Goal: Register for event/course

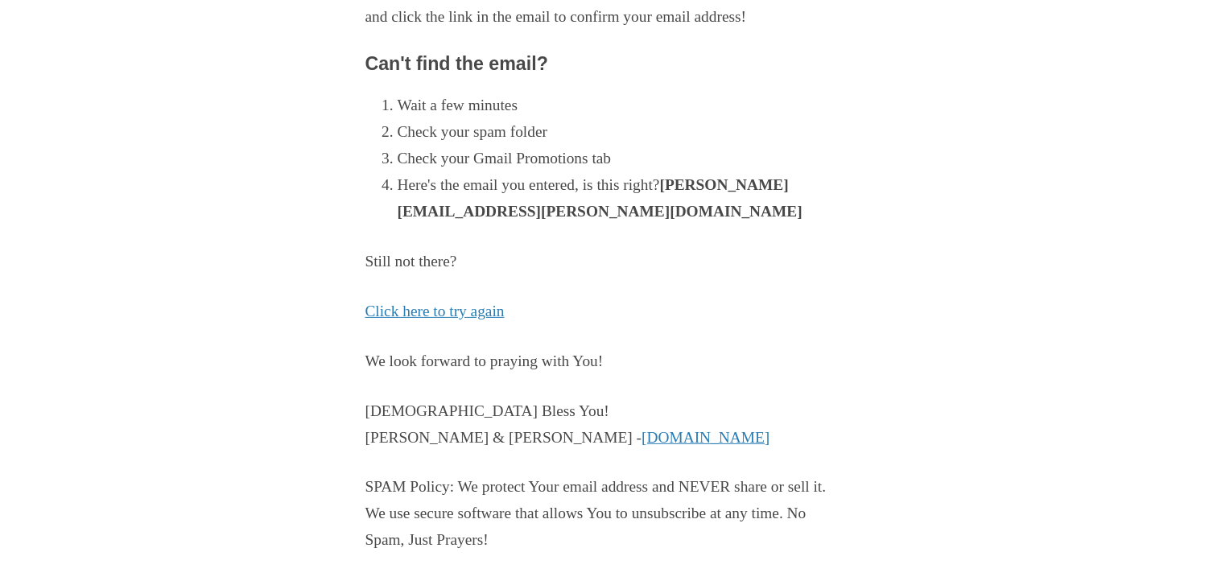
scroll to position [399, 0]
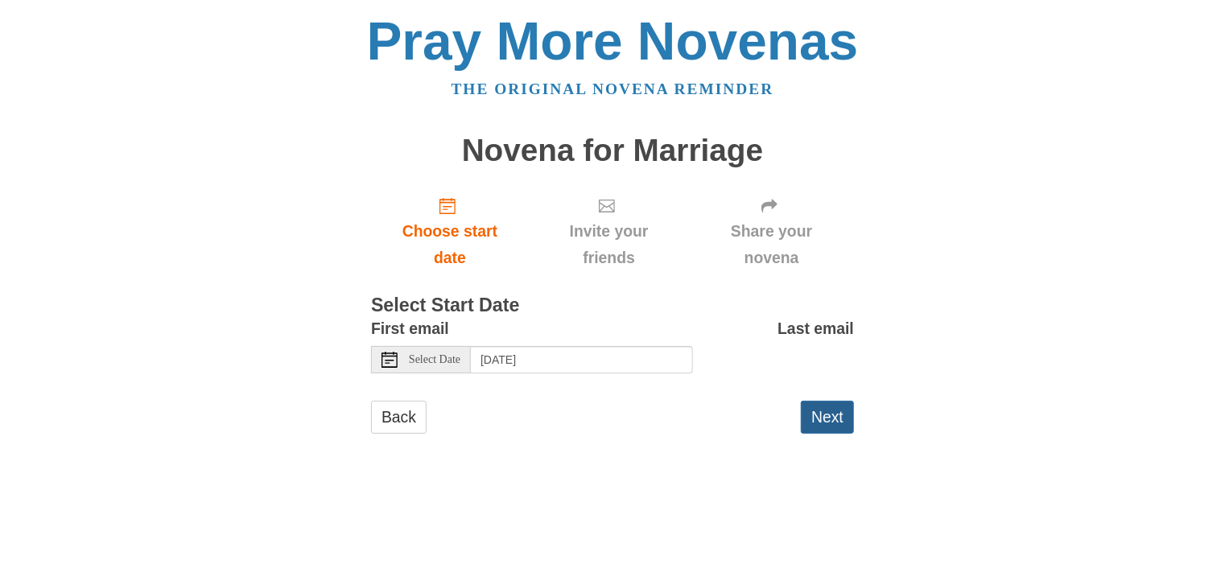
click at [824, 413] on button "Next" at bounding box center [827, 417] width 53 height 33
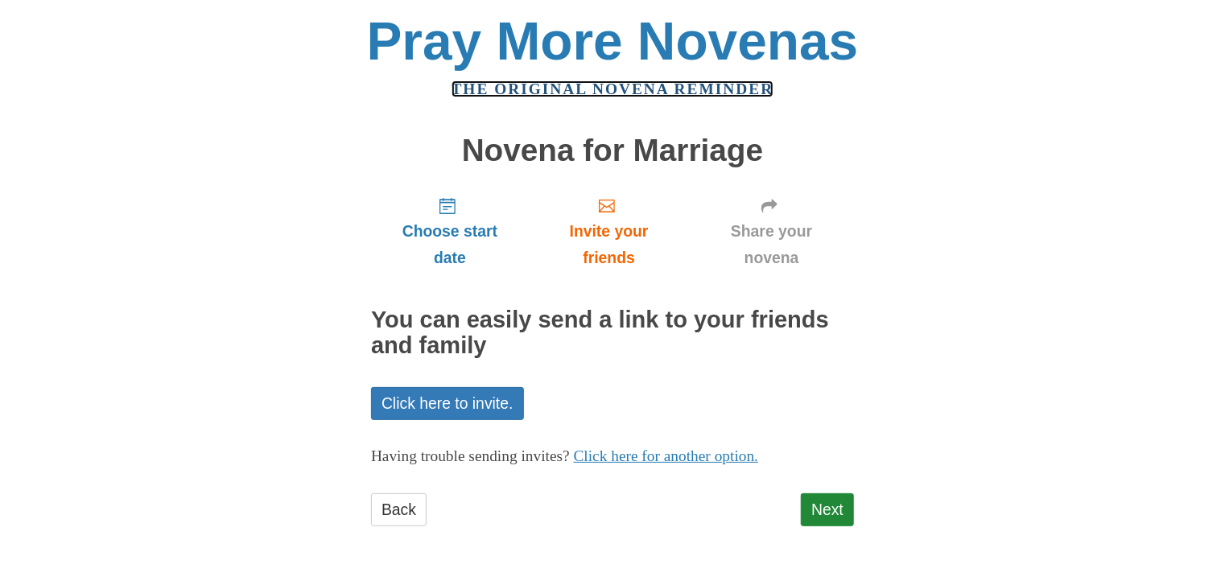
click at [691, 84] on link "The original novena reminder" at bounding box center [612, 88] width 323 height 17
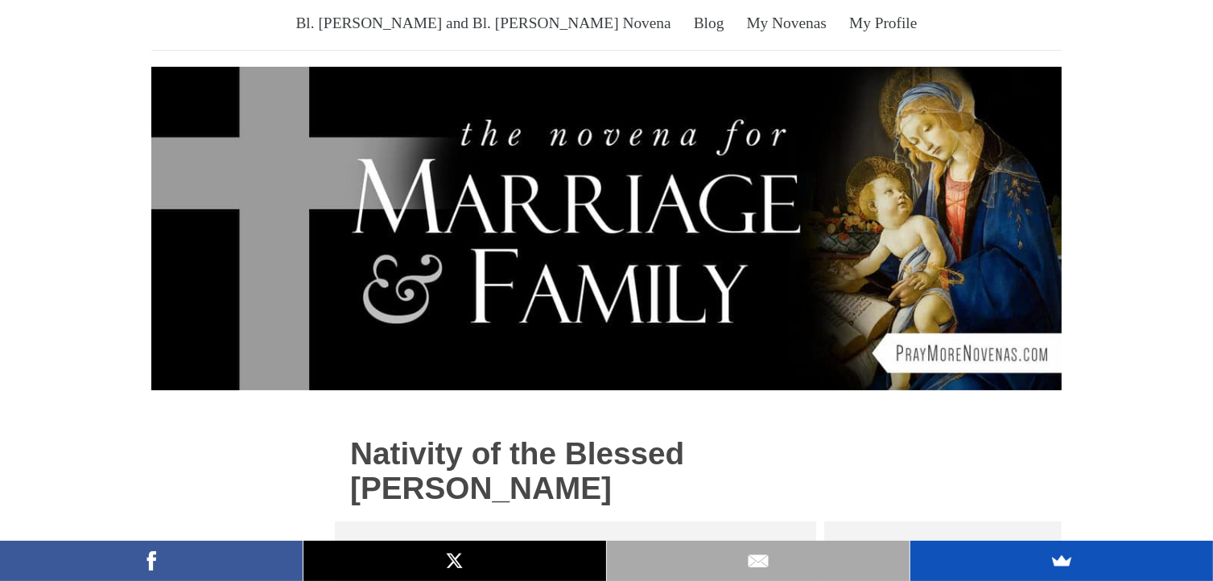
scroll to position [161, 0]
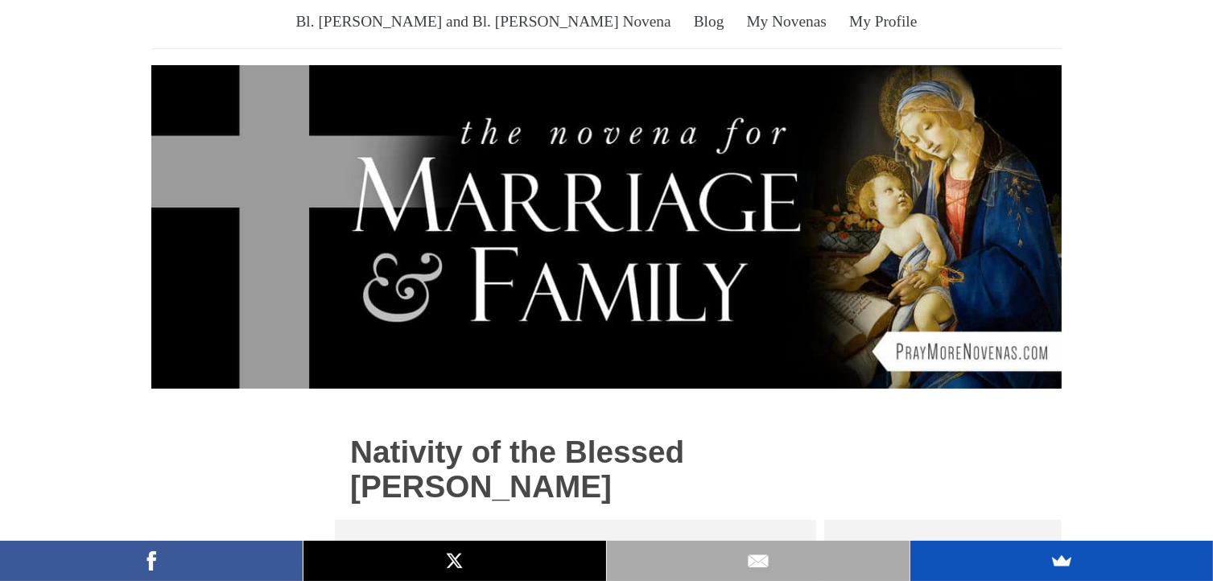
click at [731, 258] on img at bounding box center [606, 227] width 910 height 324
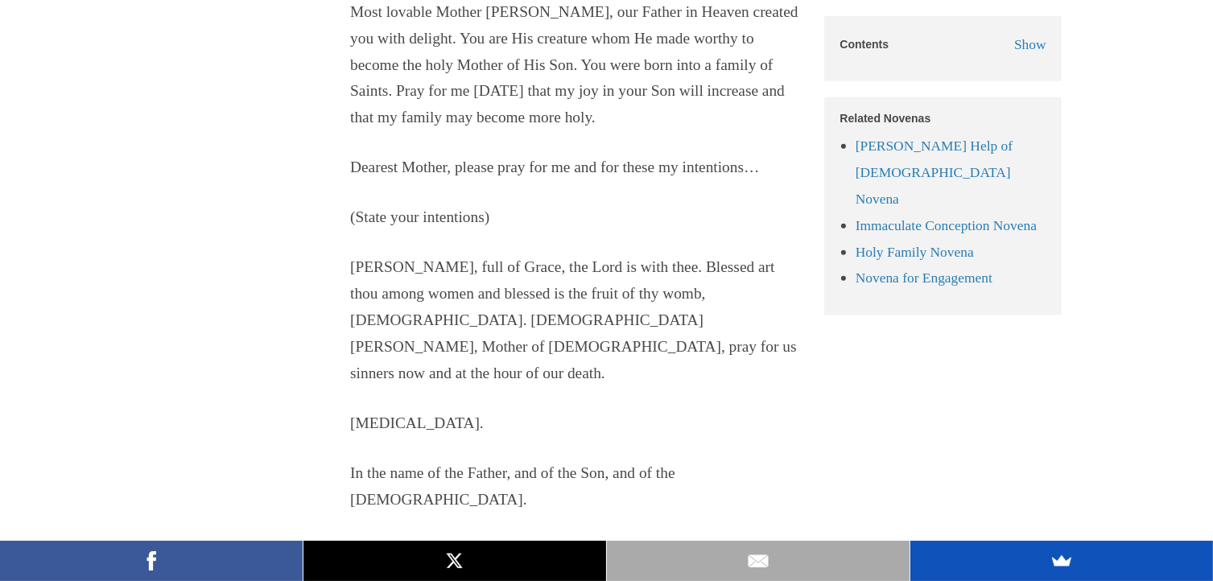
scroll to position [1851, 0]
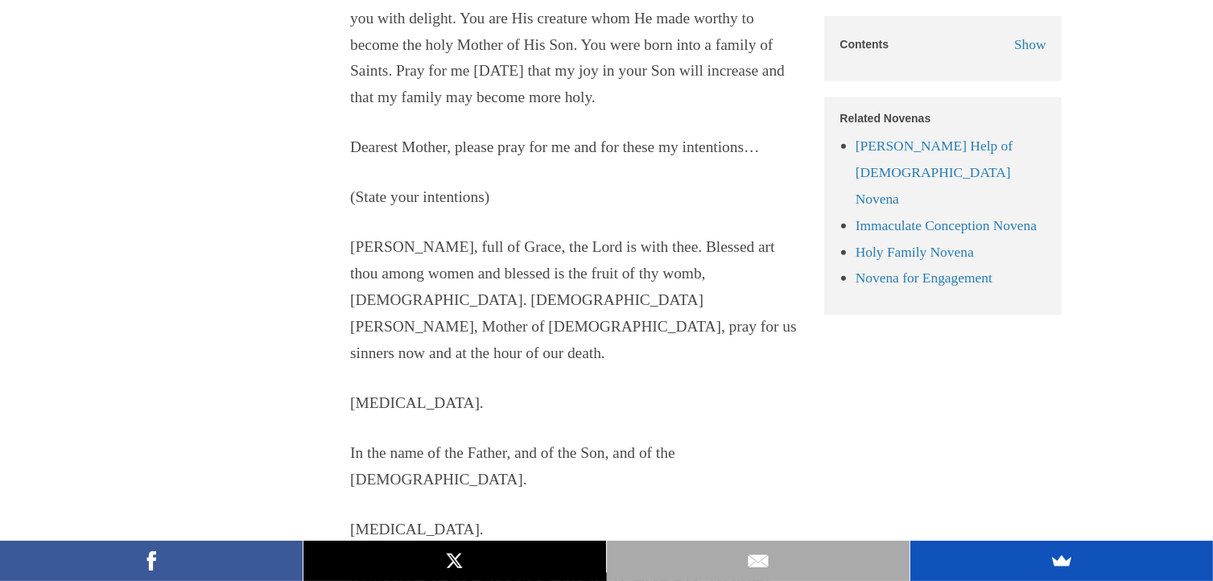
scroll to position [1368, 0]
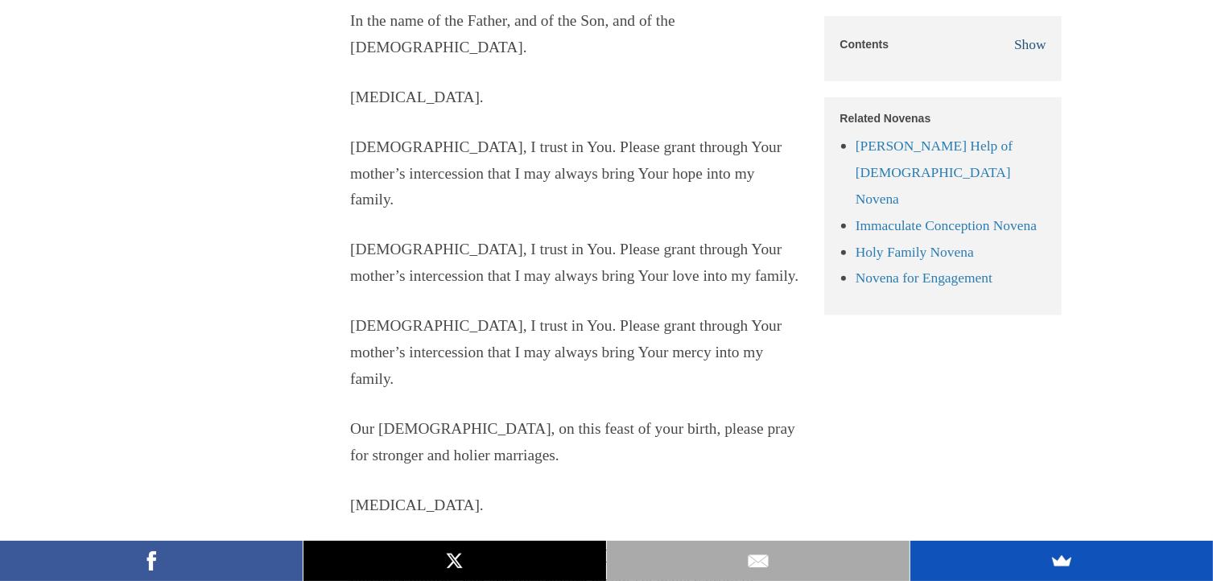
click at [1026, 44] on span "Show" at bounding box center [1030, 44] width 32 height 16
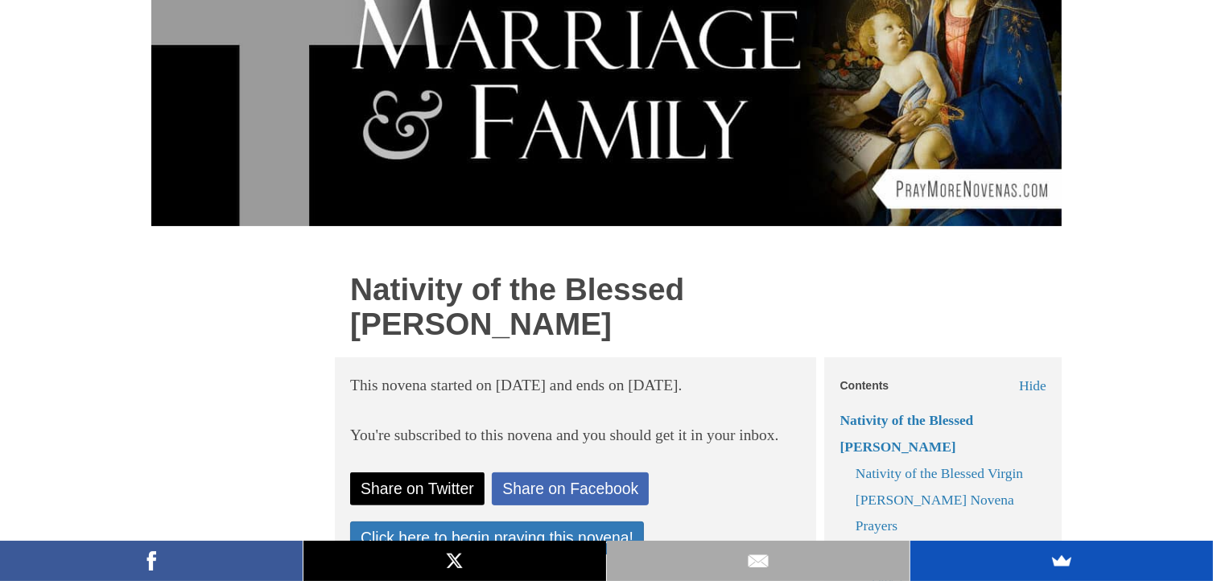
scroll to position [322, 0]
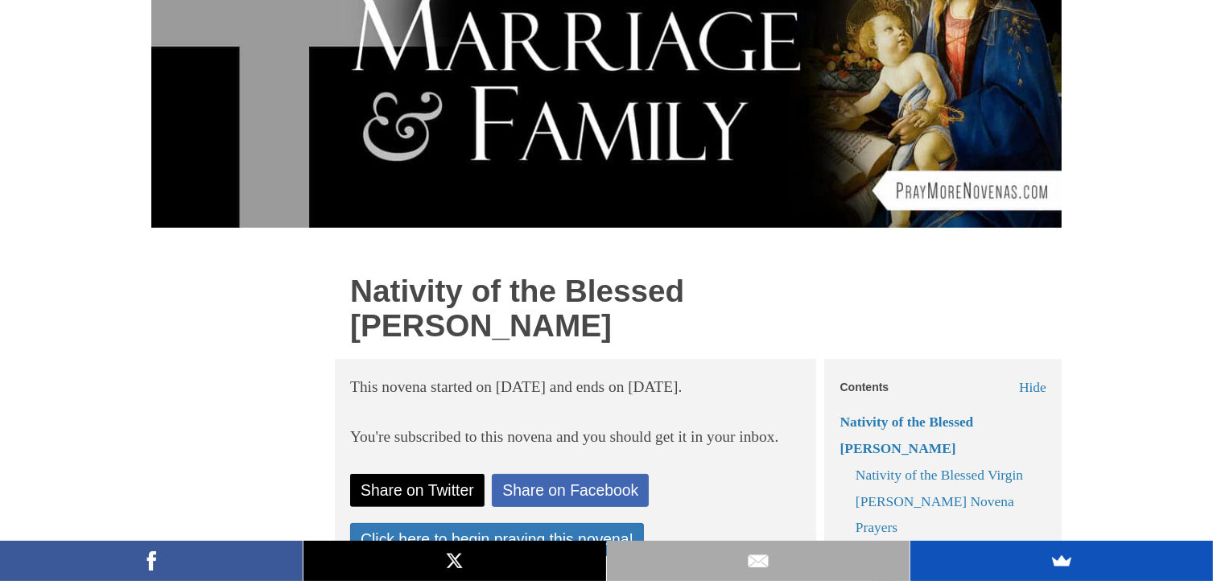
click at [737, 101] on img at bounding box center [606, 66] width 910 height 324
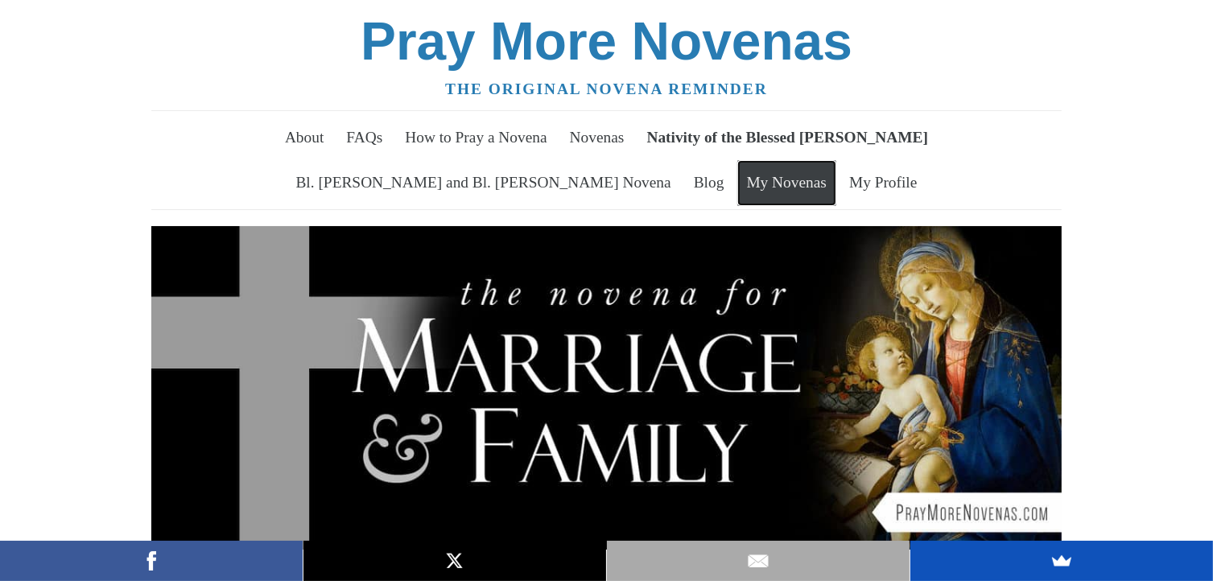
click at [811, 175] on link "My Novenas" at bounding box center [786, 182] width 99 height 45
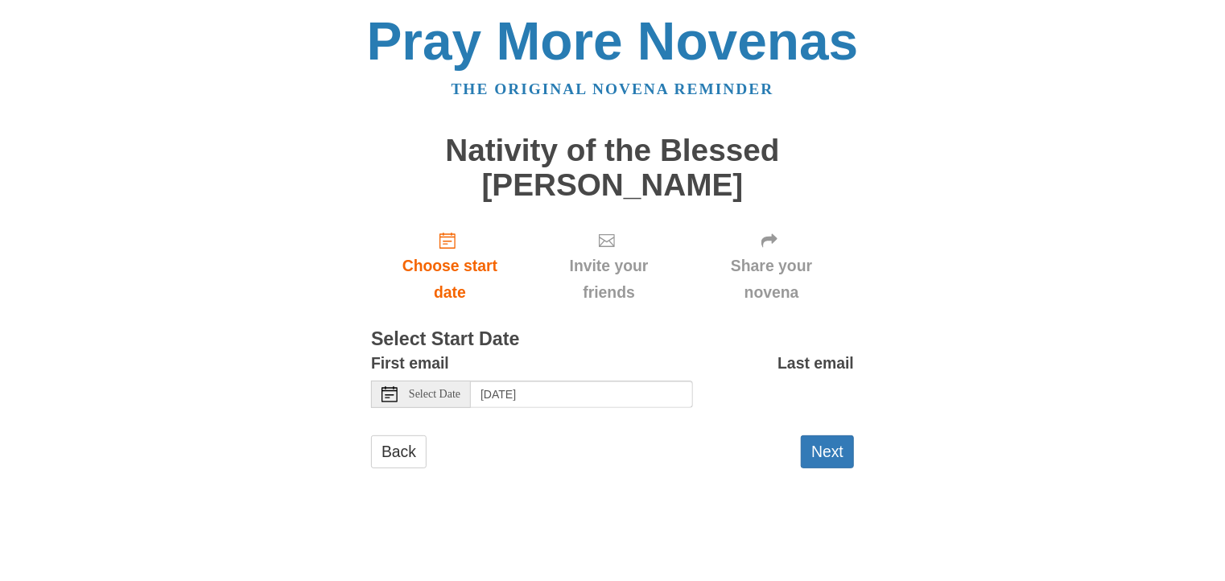
click at [405, 397] on div "Select Date" at bounding box center [421, 394] width 100 height 27
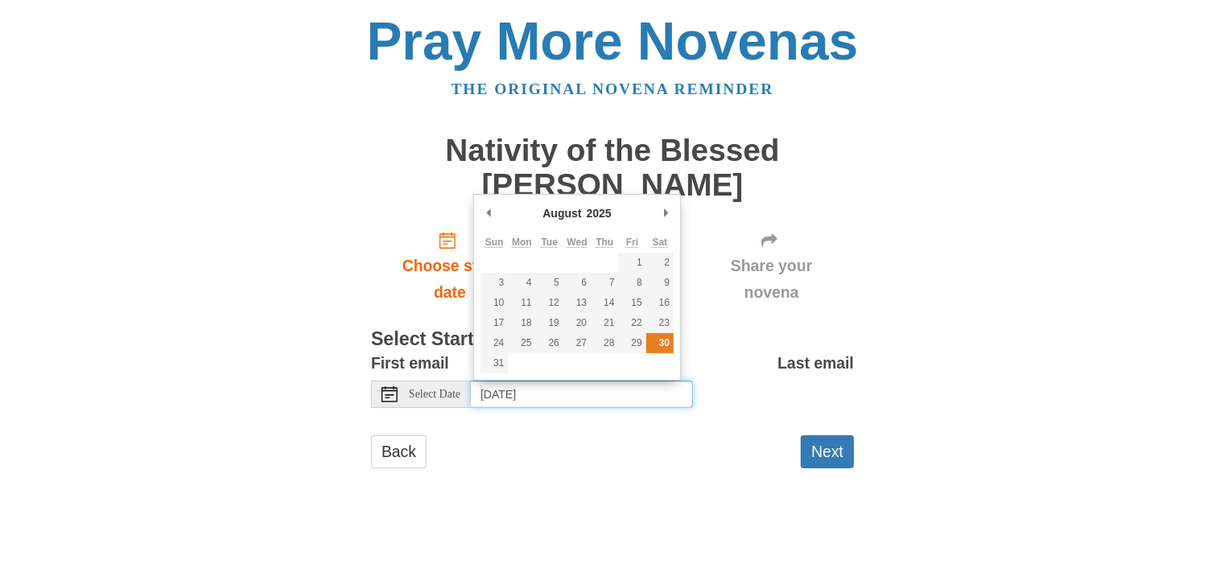
type input "Saturday, August 30th"
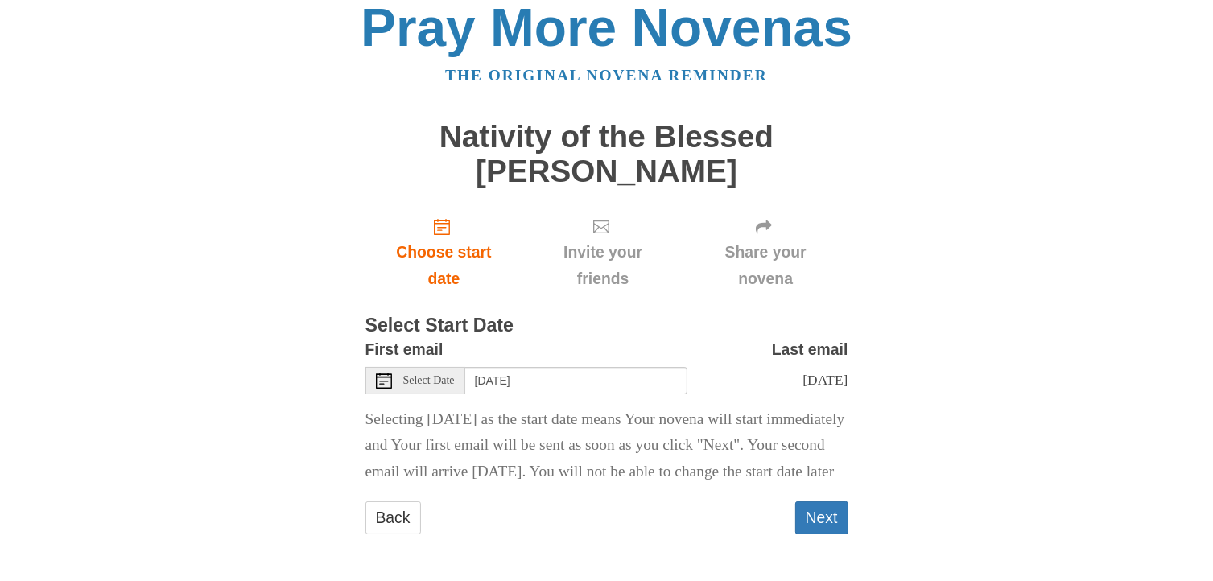
scroll to position [54, 0]
click at [816, 511] on button "Next" at bounding box center [821, 517] width 53 height 33
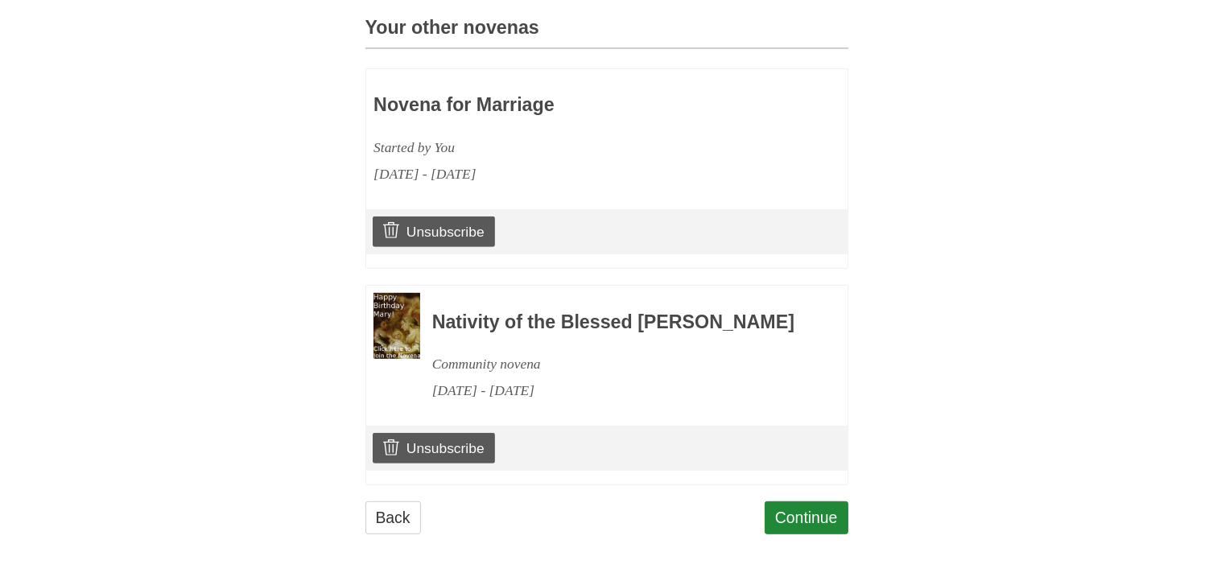
scroll to position [799, 0]
click at [801, 509] on link "Continue" at bounding box center [806, 517] width 84 height 33
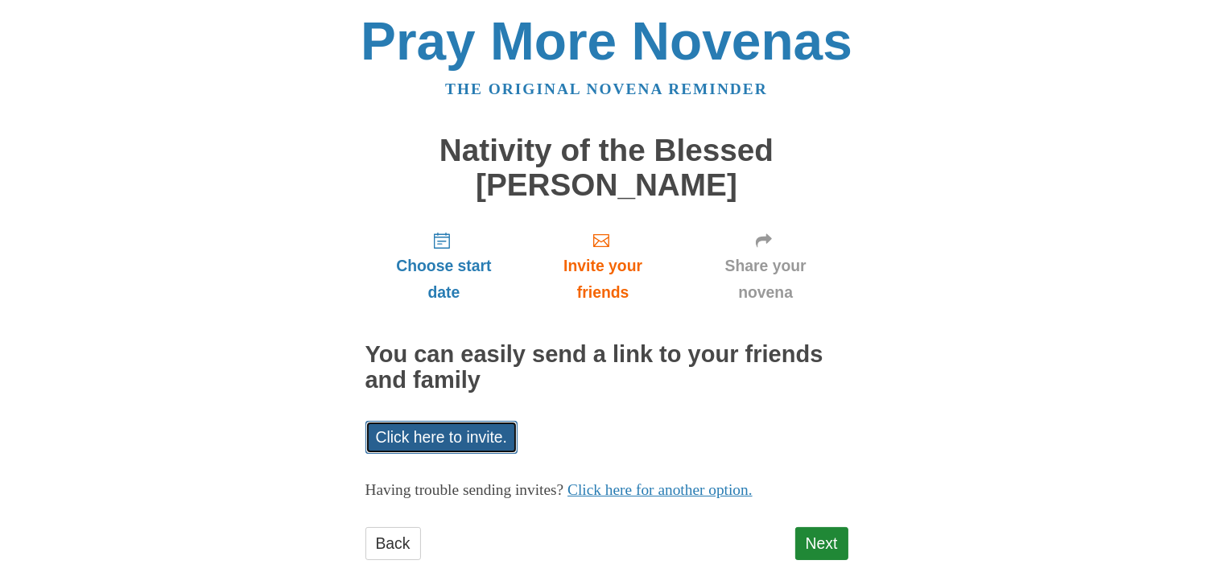
click at [485, 430] on link "Click here to invite." at bounding box center [441, 437] width 153 height 33
click at [502, 431] on link "Click here to invite." at bounding box center [441, 437] width 153 height 33
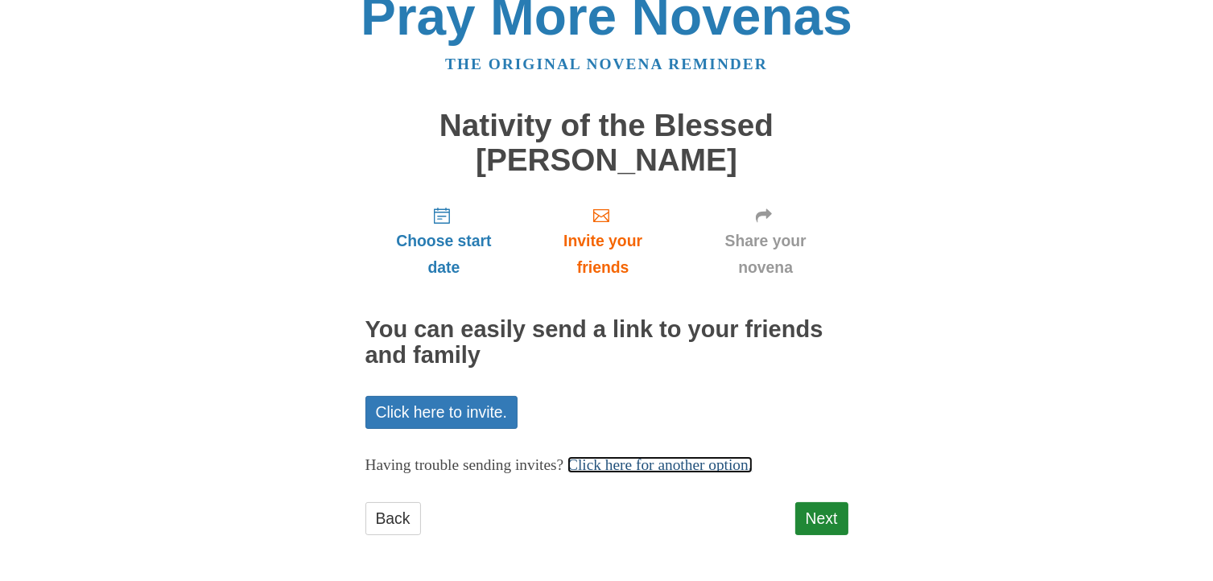
click at [731, 456] on link "Click here for another option." at bounding box center [659, 464] width 185 height 17
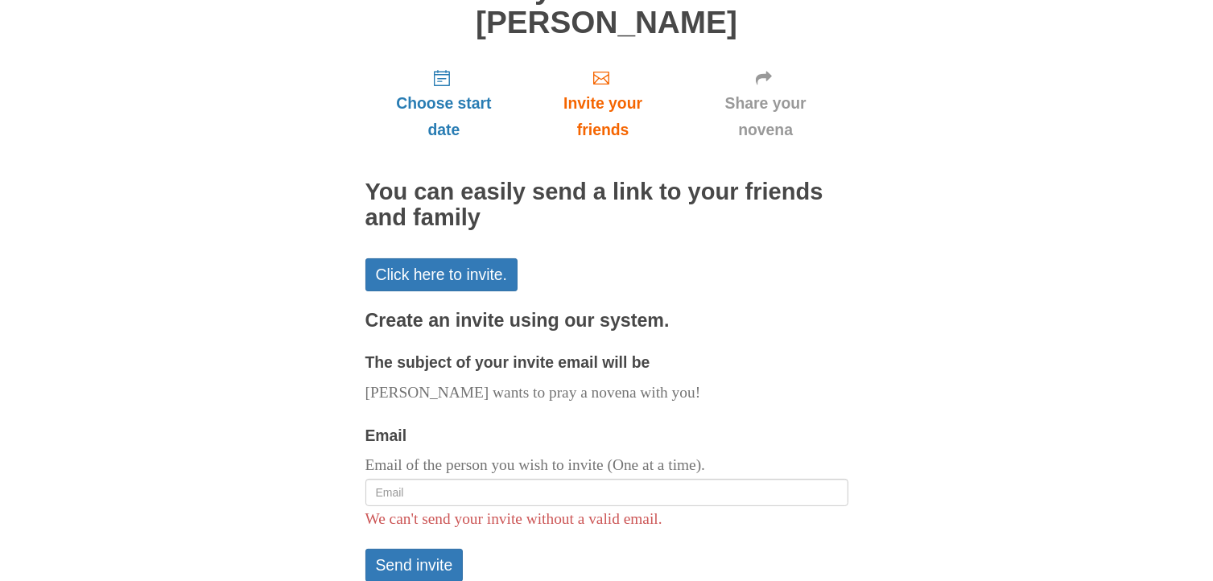
scroll to position [186, 0]
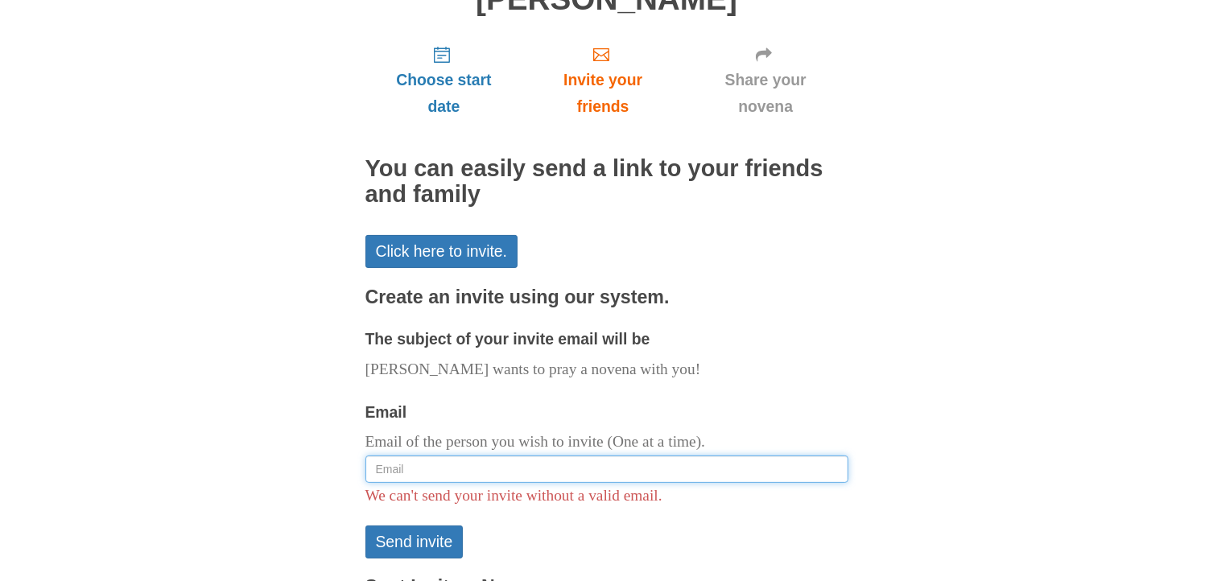
click at [528, 471] on input "Email" at bounding box center [606, 468] width 483 height 27
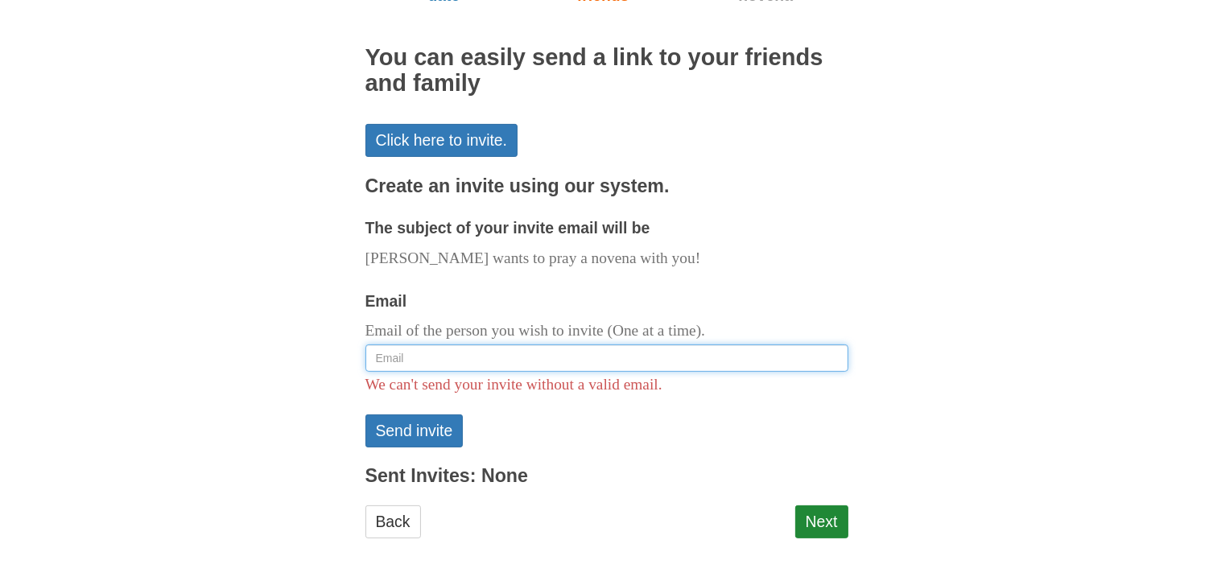
scroll to position [299, 0]
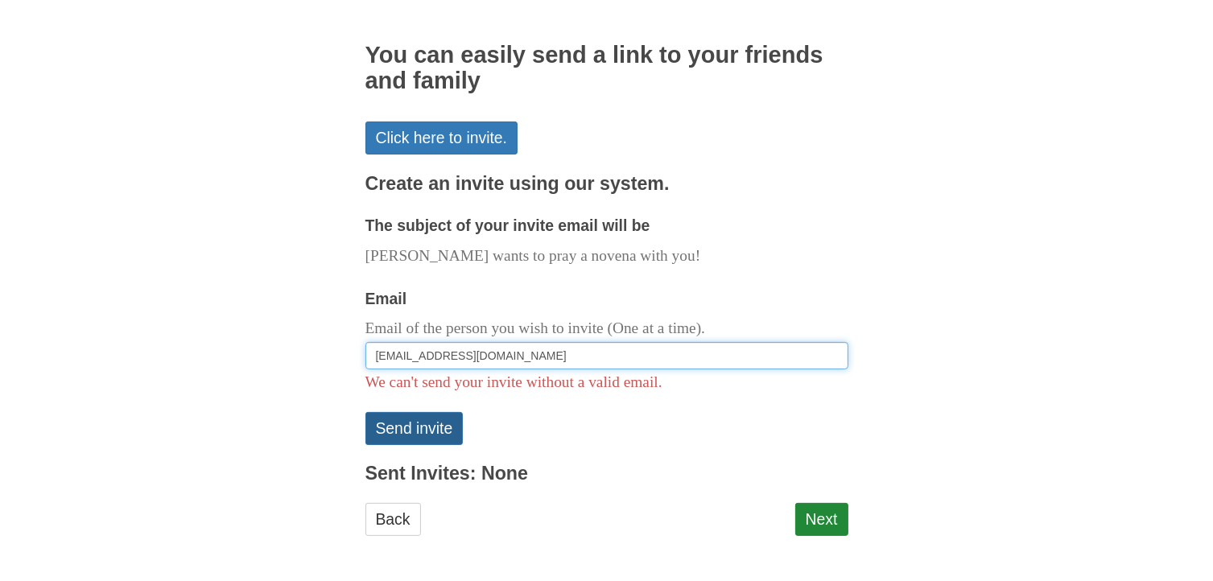
type input "[EMAIL_ADDRESS][DOMAIN_NAME]"
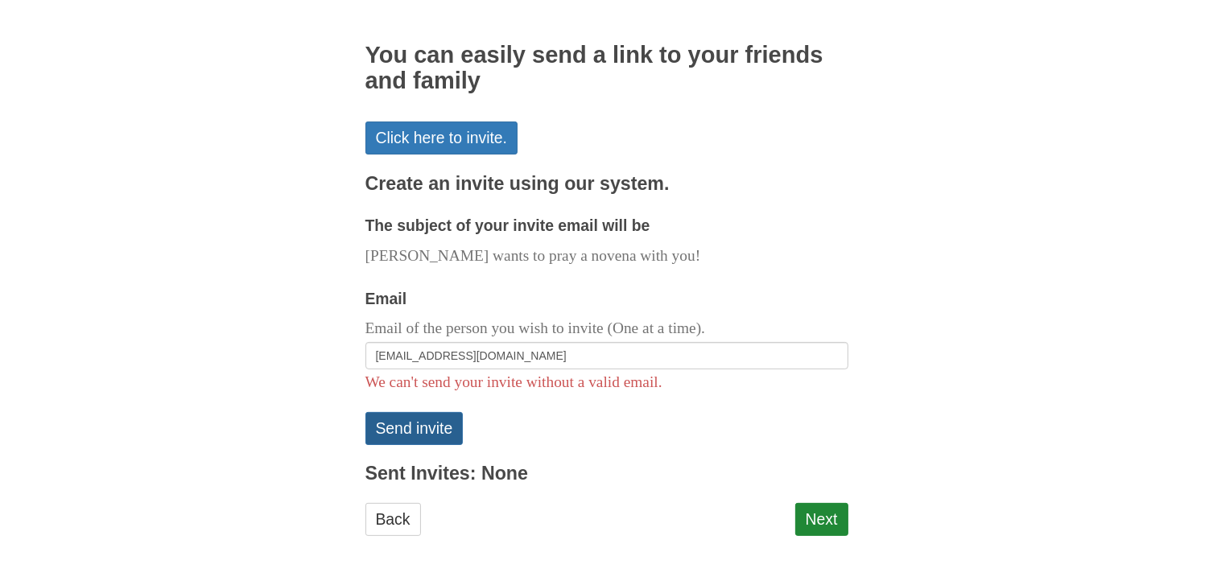
click at [428, 422] on button "Send invite" at bounding box center [414, 428] width 98 height 33
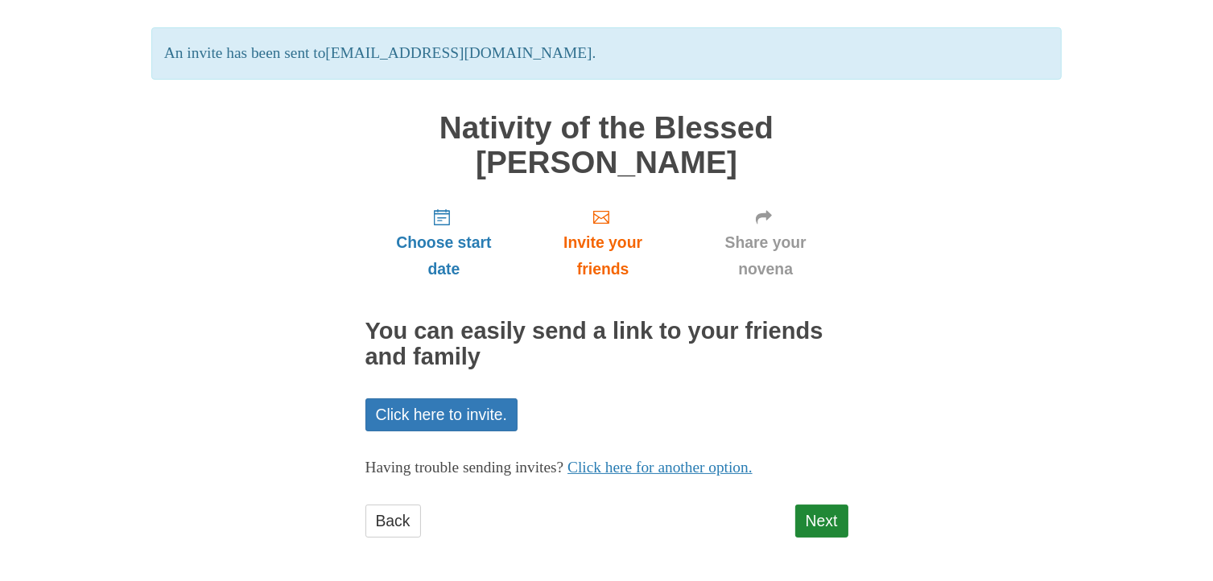
scroll to position [101, 0]
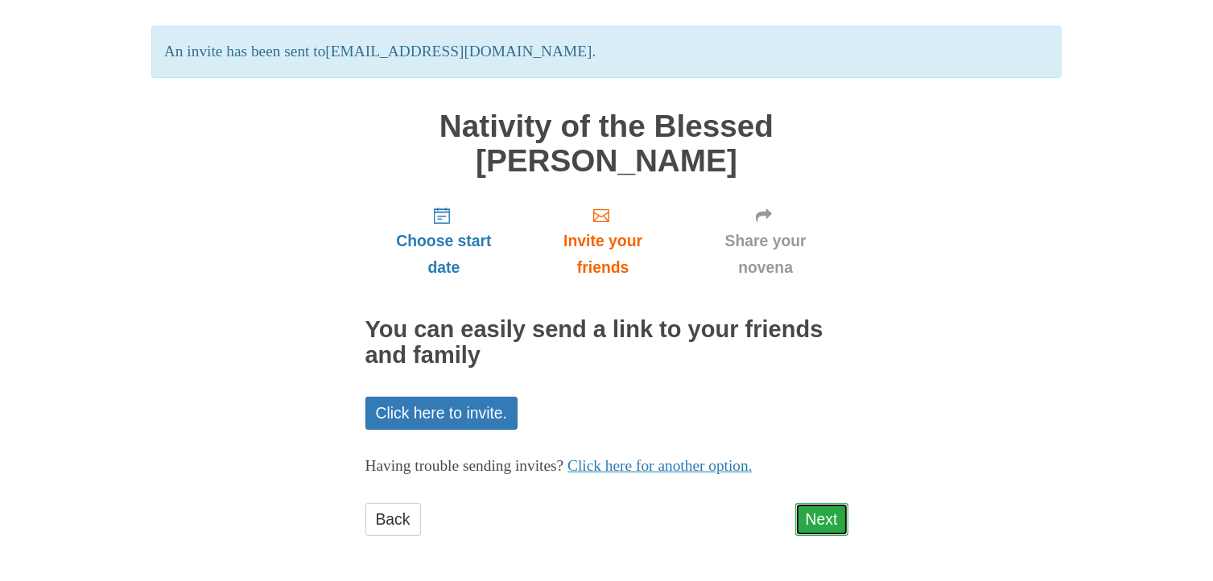
click at [822, 509] on link "Next" at bounding box center [821, 519] width 53 height 33
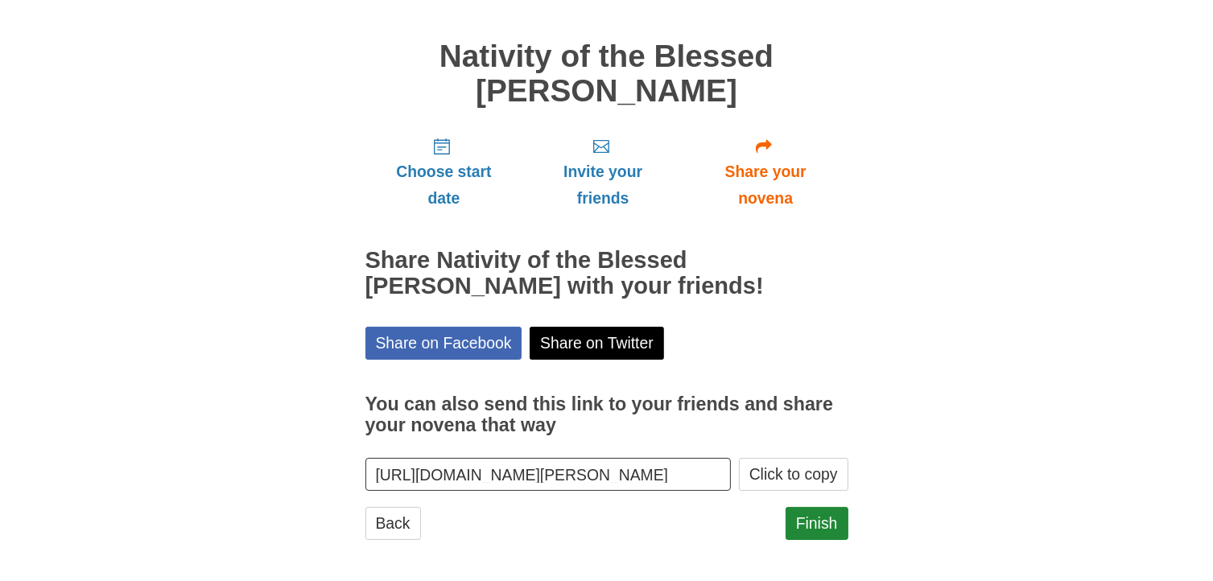
scroll to position [98, 0]
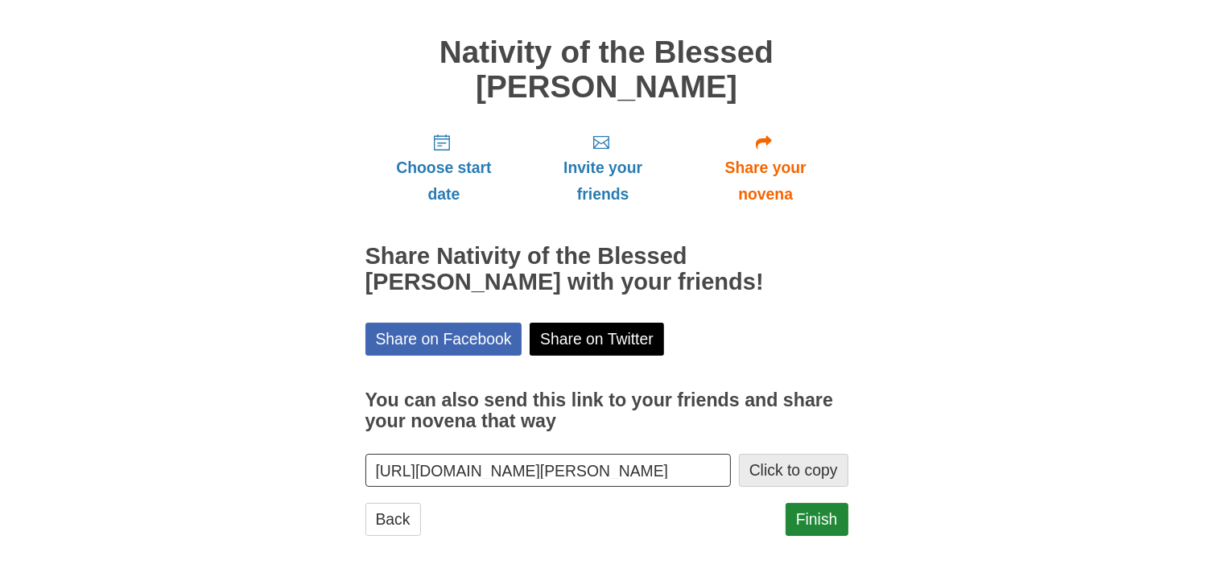
click at [806, 469] on button "Click to copy" at bounding box center [793, 470] width 109 height 33
click at [812, 510] on link "Finish" at bounding box center [816, 519] width 63 height 33
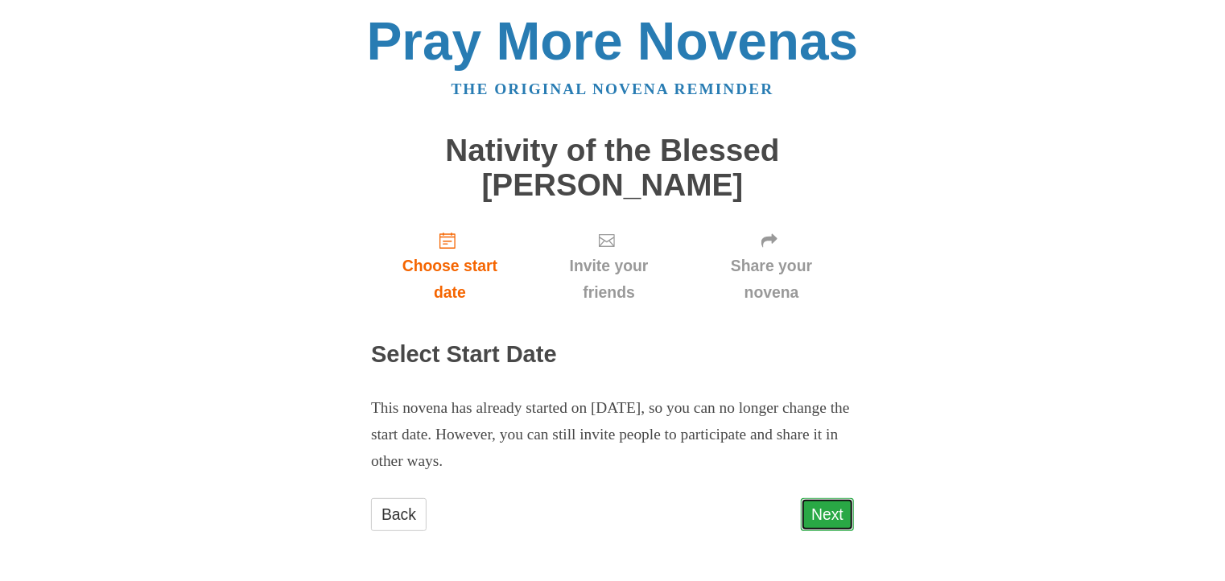
click at [827, 507] on link "Next" at bounding box center [827, 514] width 53 height 33
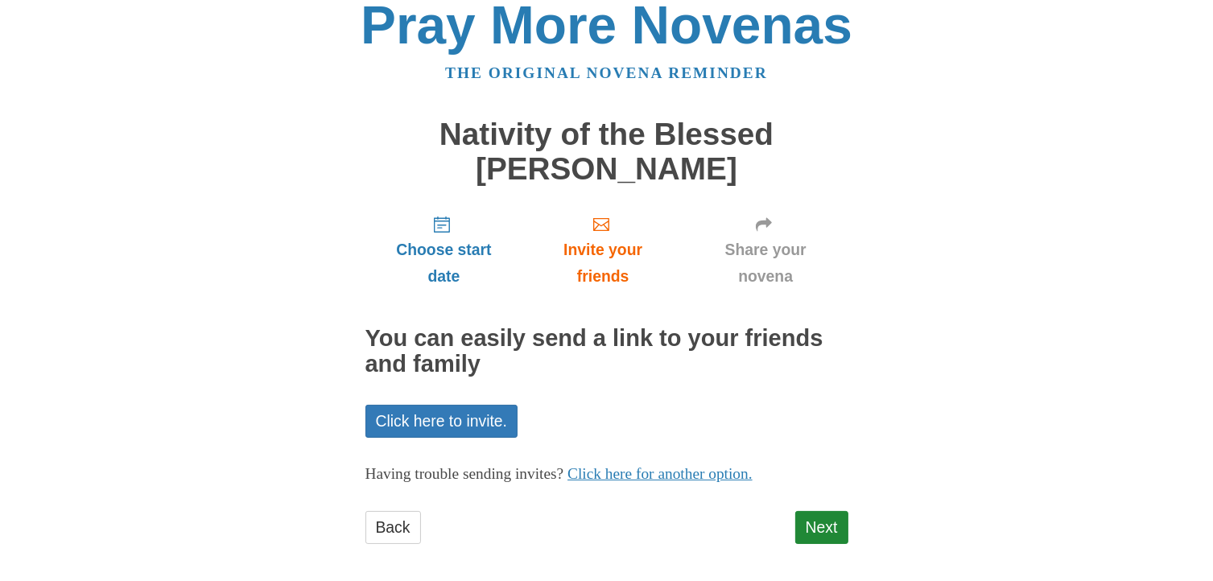
scroll to position [25, 0]
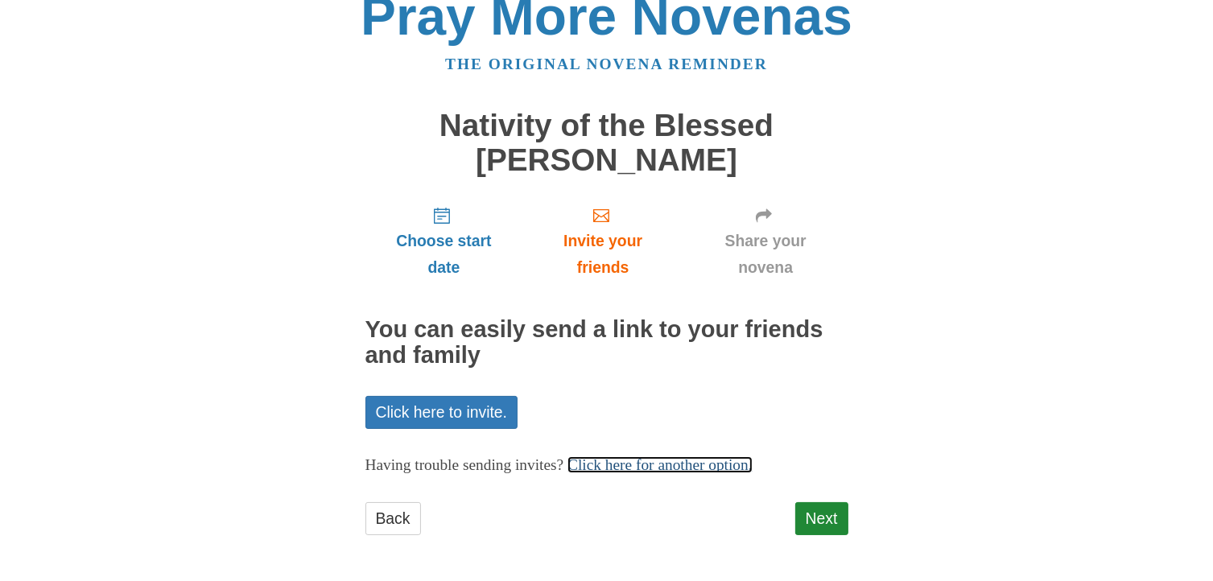
click at [665, 463] on link "Click here for another option." at bounding box center [659, 464] width 185 height 17
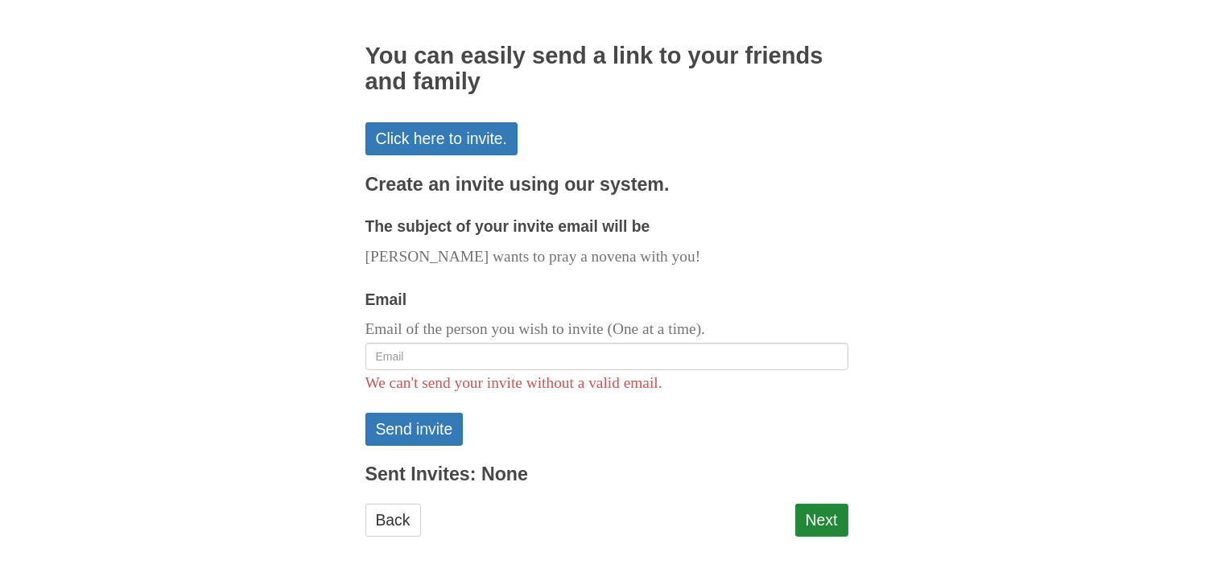
scroll to position [299, 0]
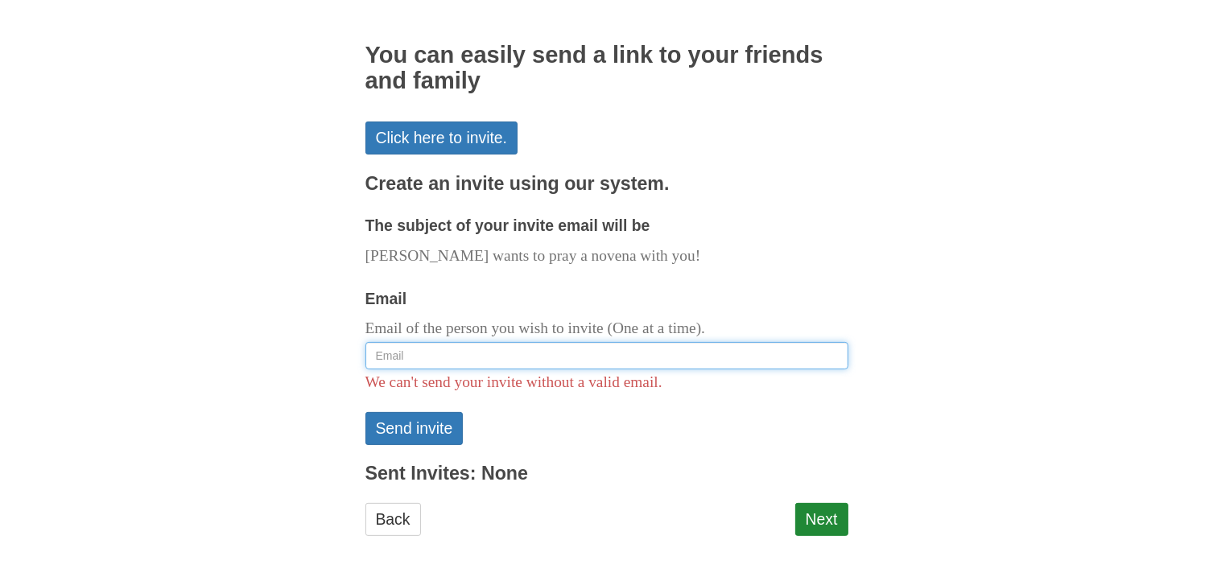
click at [512, 352] on input "Email" at bounding box center [606, 355] width 483 height 27
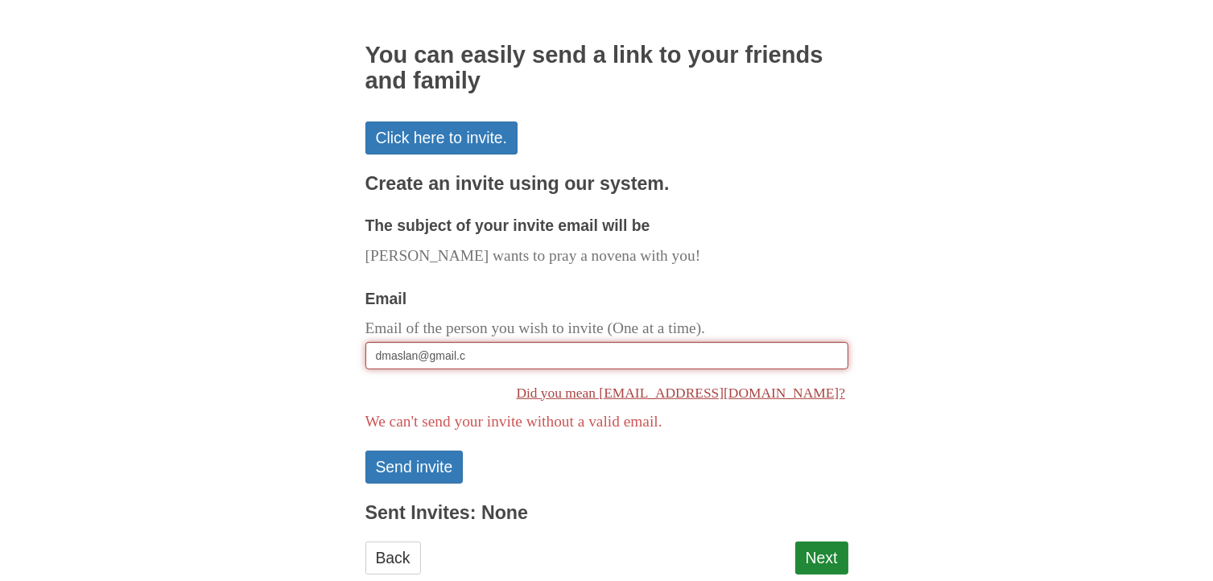
click at [705, 385] on link "Did you mean dmaslan@gmail.com?" at bounding box center [606, 393] width 483 height 32
type input "[EMAIL_ADDRESS][DOMAIN_NAME]"
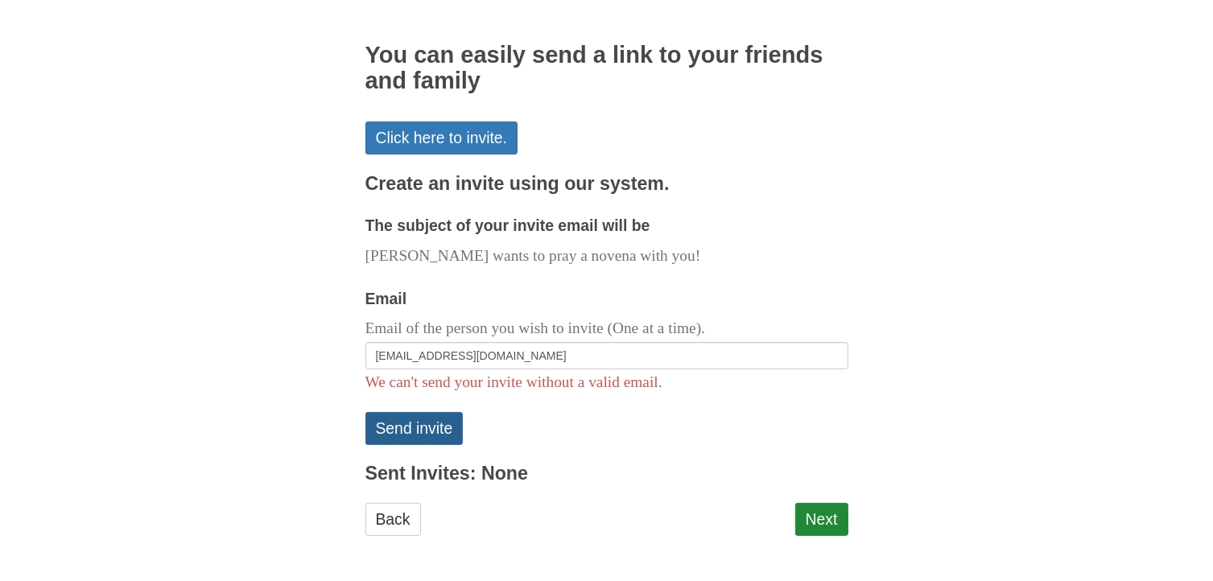
click at [443, 419] on button "Send invite" at bounding box center [414, 428] width 98 height 33
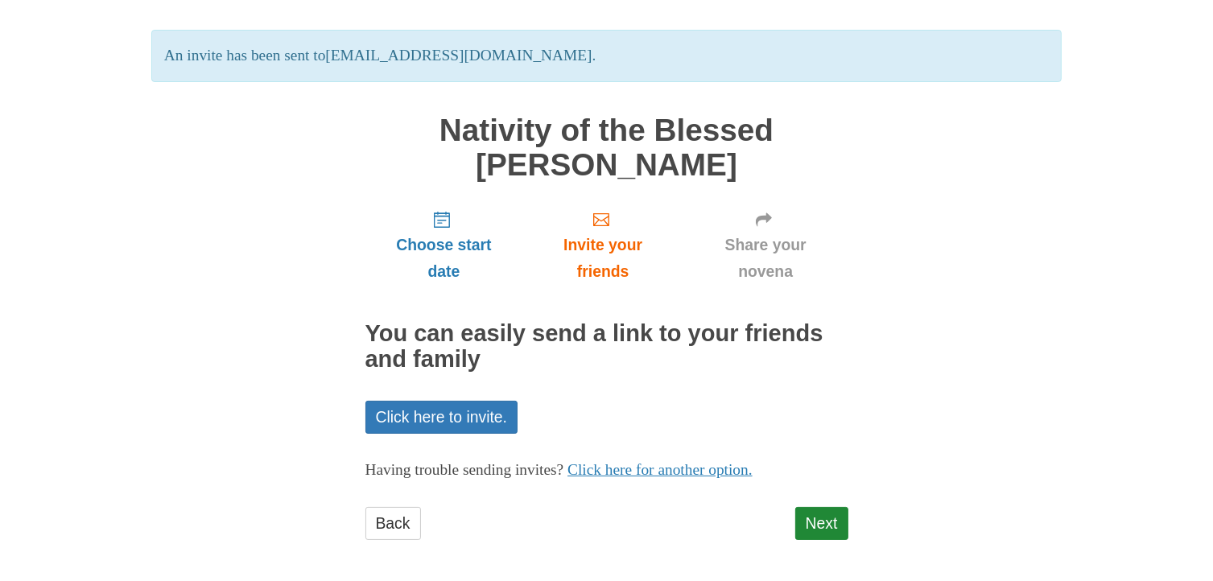
scroll to position [101, 0]
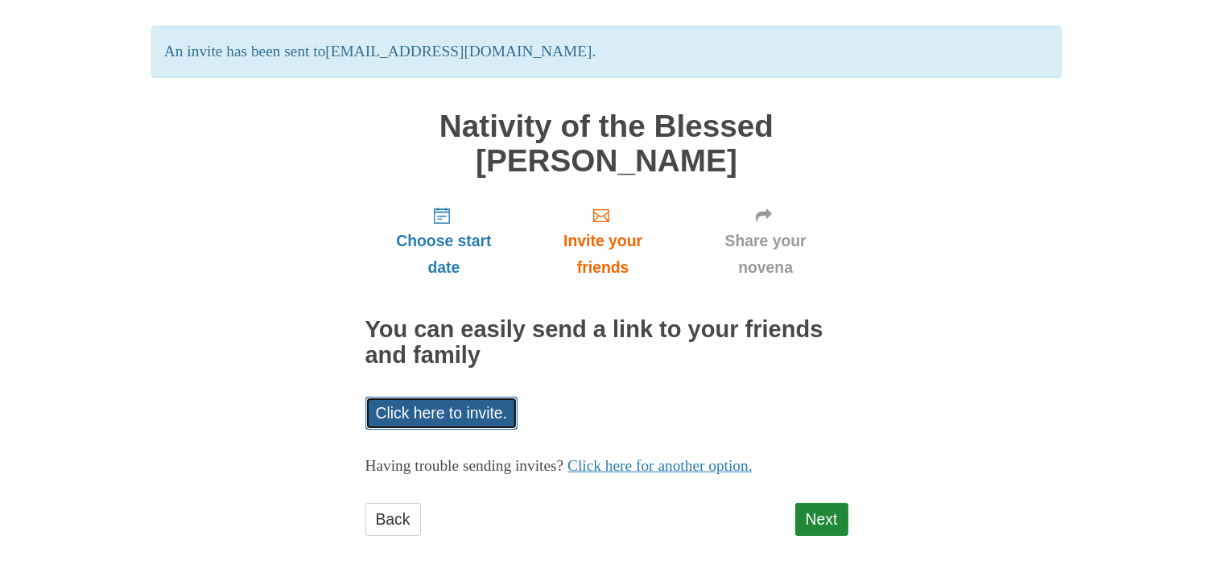
click at [484, 410] on link "Click here to invite." at bounding box center [441, 413] width 153 height 33
